Goal: Check status

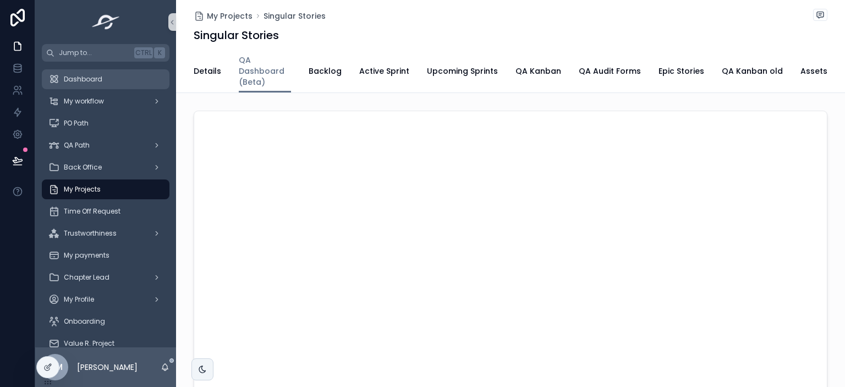
click at [92, 79] on span "Dashboard" at bounding box center [83, 79] width 38 height 9
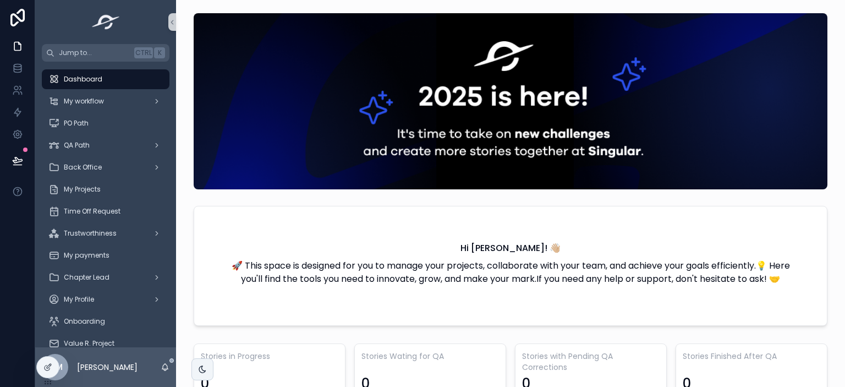
scroll to position [0, 819]
click at [47, 345] on icon at bounding box center [47, 343] width 9 height 9
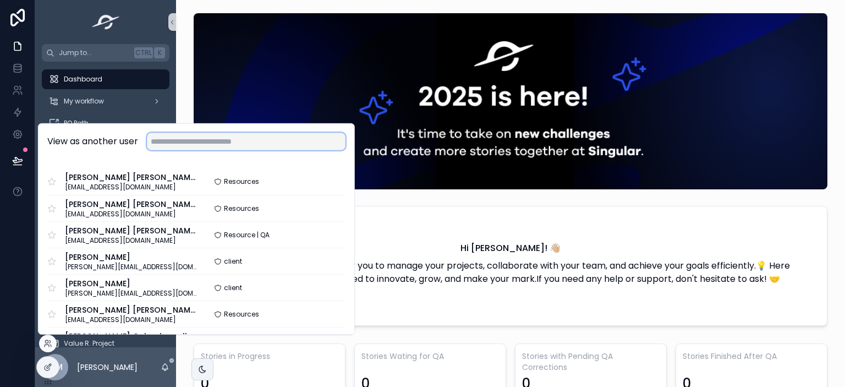
click at [183, 140] on input "text" at bounding box center [246, 142] width 199 height 18
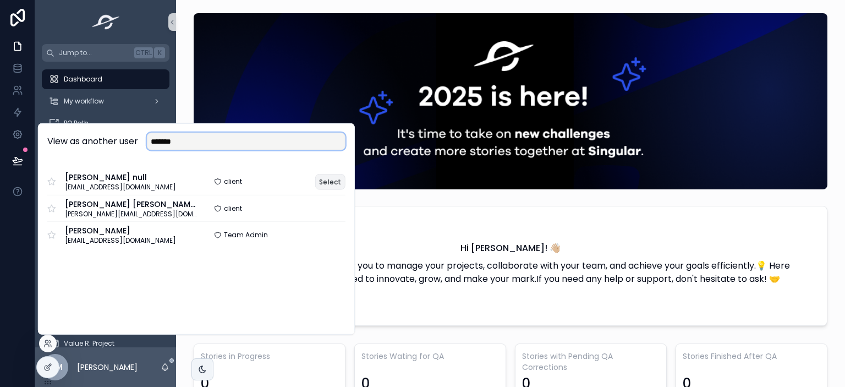
type input "*******"
click at [335, 186] on button "Select" at bounding box center [330, 181] width 30 height 16
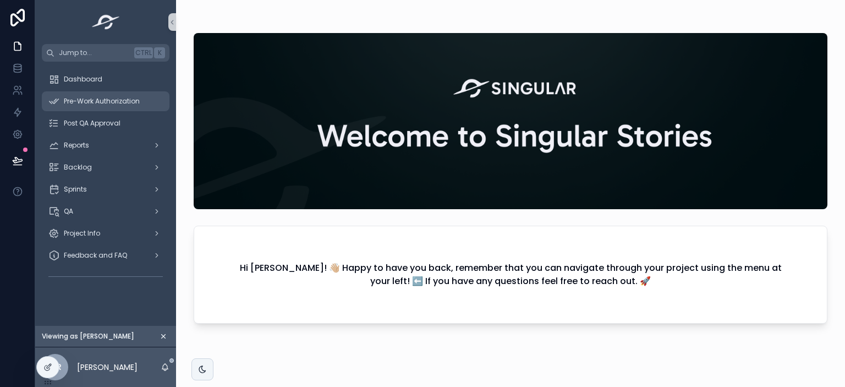
click at [76, 105] on span "Pre-Work Authorization" at bounding box center [102, 101] width 76 height 9
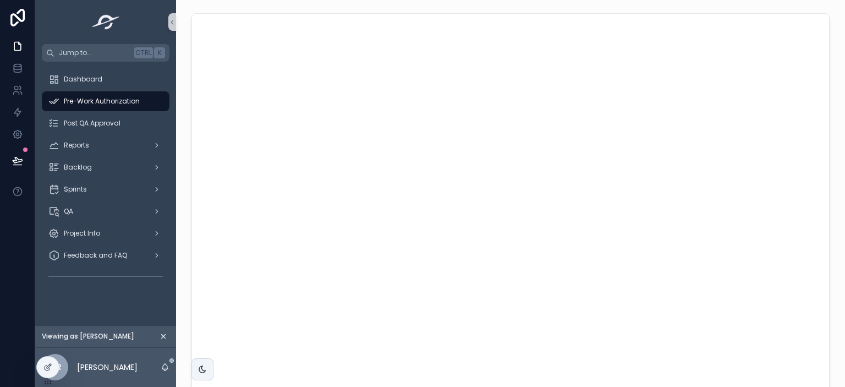
scroll to position [43, 0]
click at [102, 121] on span "Post QA Approval" at bounding box center [92, 123] width 57 height 9
